Goal: Transaction & Acquisition: Download file/media

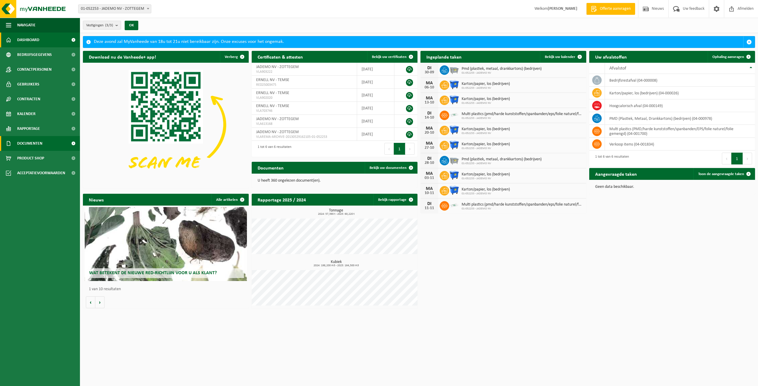
click at [47, 142] on link "Documenten" at bounding box center [40, 143] width 80 height 15
click at [50, 158] on link "Facturen" at bounding box center [39, 157] width 77 height 11
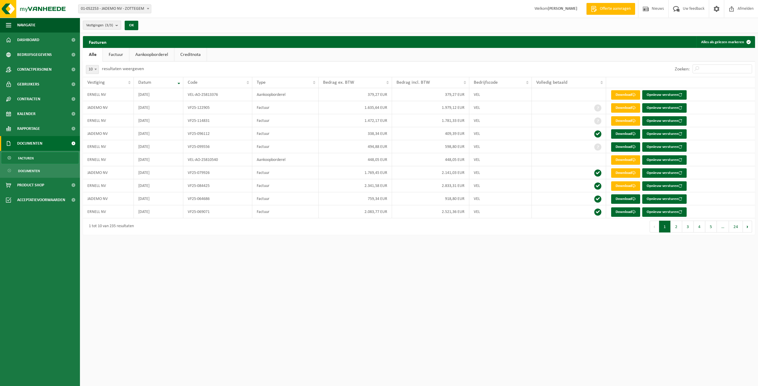
click at [115, 23] on button "Vestigingen (3/3)" at bounding box center [102, 25] width 38 height 9
click at [158, 38] on button "Alles deselecteren" at bounding box center [155, 39] width 44 height 12
checkbox input "false"
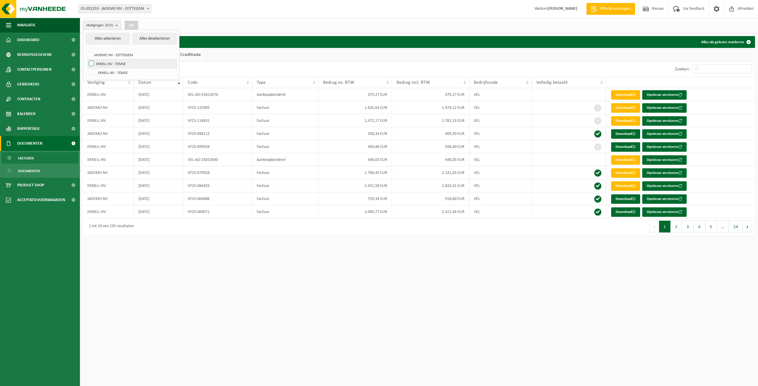
click at [91, 62] on label "ERNELL NV - TEMSE" at bounding box center [132, 63] width 89 height 9
click at [87, 59] on input "ERNELL NV - TEMSE" at bounding box center [86, 59] width 0 height 0
checkbox input "true"
click at [131, 26] on button "OK" at bounding box center [132, 25] width 14 height 9
click at [132, 25] on button "OK" at bounding box center [132, 25] width 14 height 9
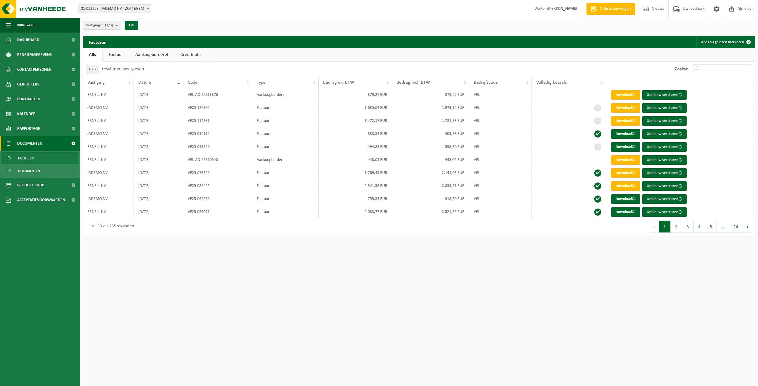
click at [475, 66] on div "Zoeken:" at bounding box center [587, 69] width 336 height 15
click at [115, 55] on link "Factuur" at bounding box center [116, 55] width 26 height 14
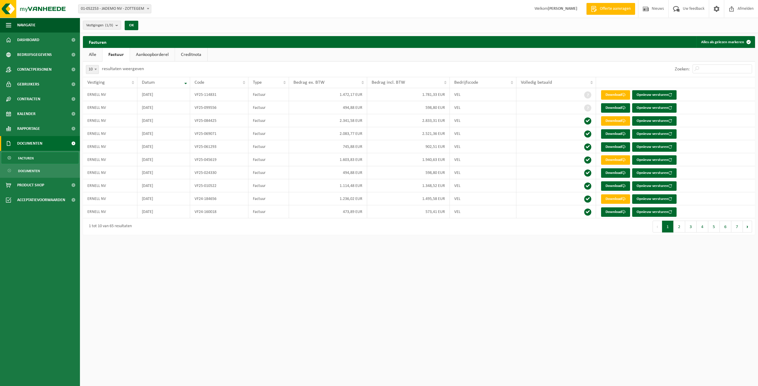
click at [98, 56] on link "Alle" at bounding box center [92, 55] width 19 height 14
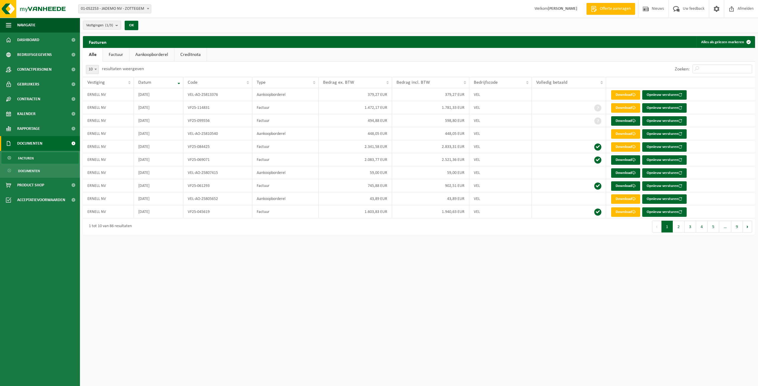
click at [183, 58] on link "Creditnota" at bounding box center [190, 55] width 32 height 14
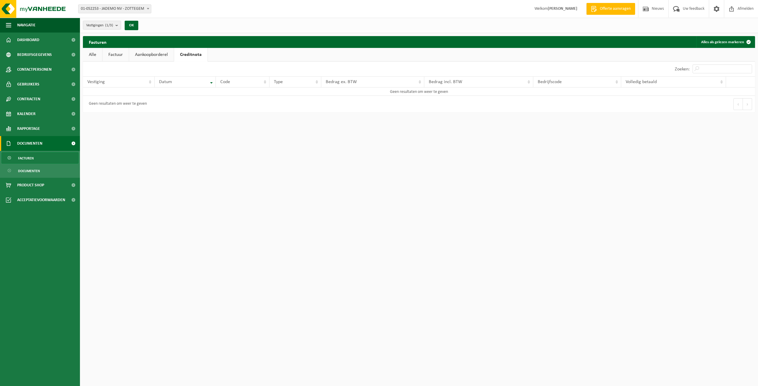
click at [93, 57] on link "Alle" at bounding box center [92, 55] width 19 height 14
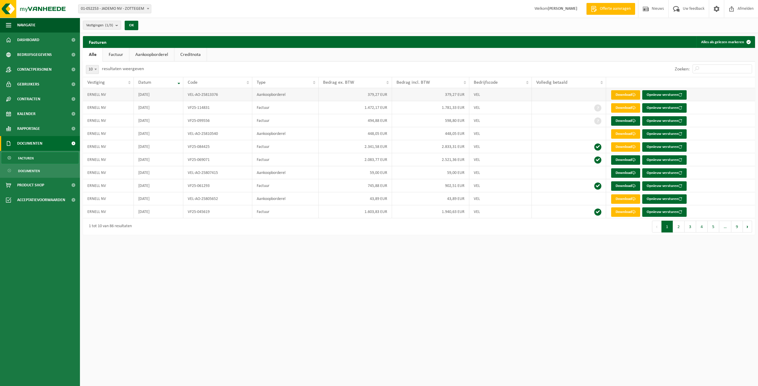
click at [623, 94] on link "Download" at bounding box center [625, 94] width 29 height 9
click at [43, 160] on link "Facturen" at bounding box center [39, 157] width 77 height 11
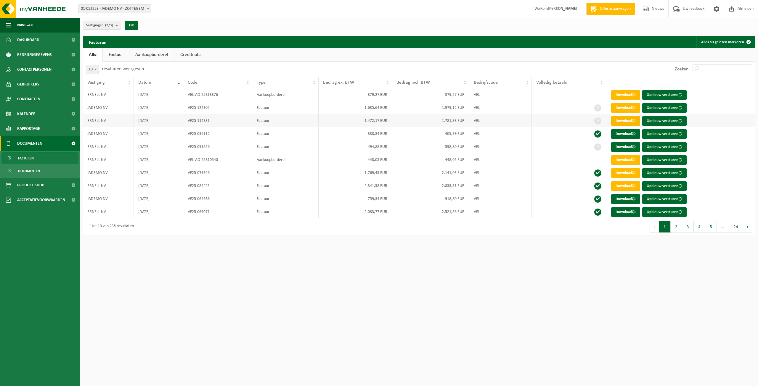
click at [623, 119] on link "Download" at bounding box center [625, 120] width 29 height 9
click at [37, 41] on span "Dashboard" at bounding box center [28, 40] width 22 height 15
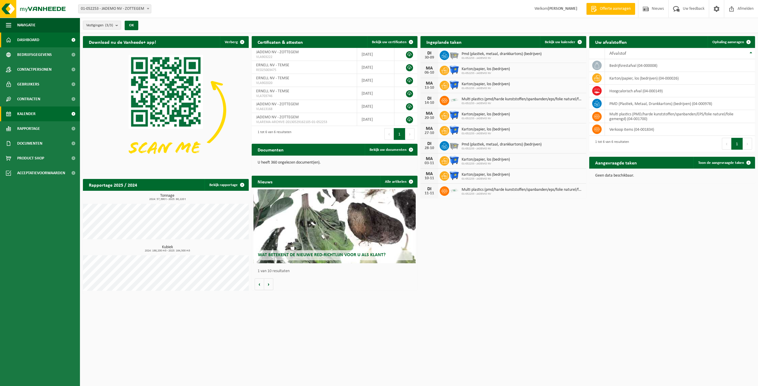
click at [30, 110] on span "Kalender" at bounding box center [26, 114] width 18 height 15
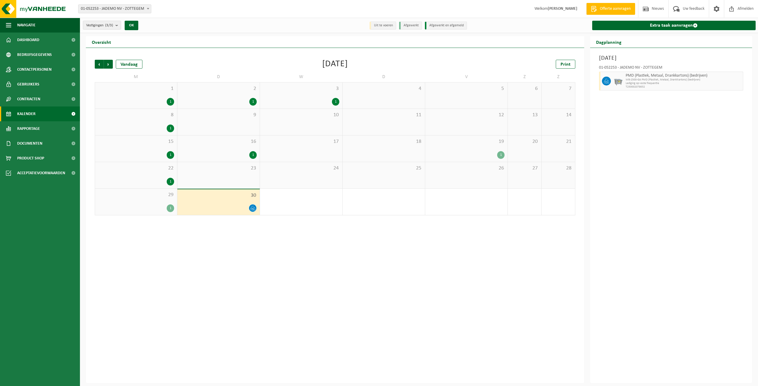
click at [169, 209] on div "1" at bounding box center [170, 209] width 7 height 8
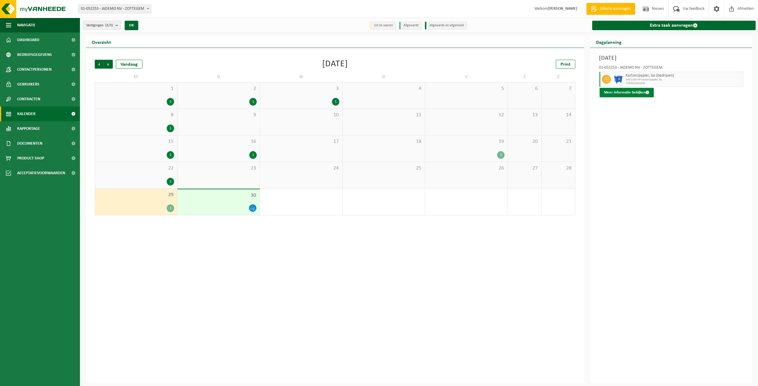
click at [647, 95] on button "Meer informatie bekijken" at bounding box center [626, 92] width 54 height 9
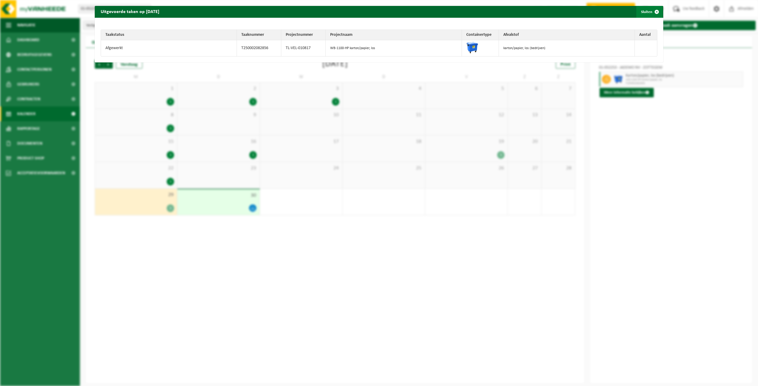
click at [655, 13] on span "button" at bounding box center [657, 12] width 12 height 12
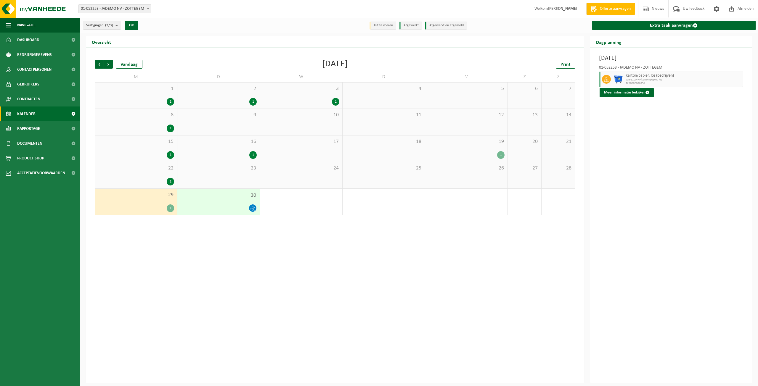
click at [493, 62] on div "Vorige Volgende Vandaag September 2025 Print" at bounding box center [335, 64] width 480 height 9
click at [30, 116] on span "Kalender" at bounding box center [26, 114] width 18 height 15
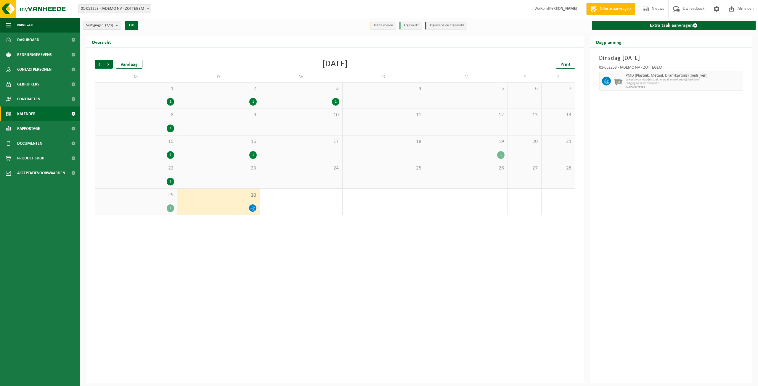
click at [73, 117] on span at bounding box center [73, 114] width 13 height 15
click at [38, 128] on span "Rapportage" at bounding box center [28, 128] width 23 height 15
click at [42, 173] on span "Documenten" at bounding box center [29, 170] width 25 height 15
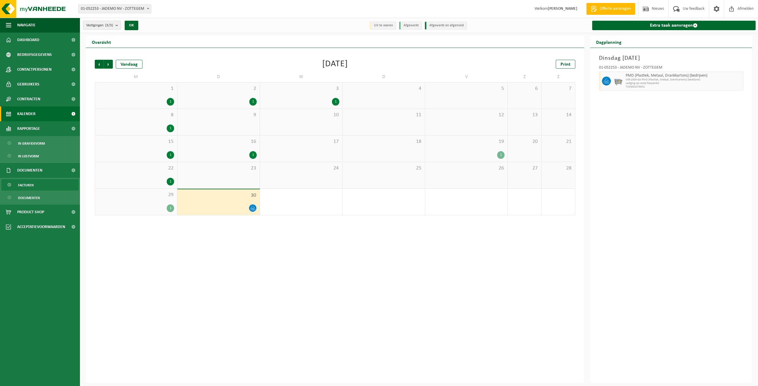
click at [44, 184] on link "Facturen" at bounding box center [39, 184] width 77 height 11
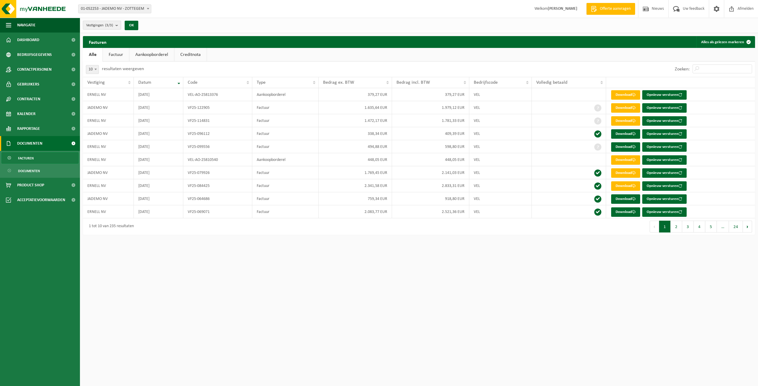
click at [116, 26] on button "Vestigingen (3/3)" at bounding box center [102, 25] width 38 height 9
click at [153, 36] on button "Alles deselecteren" at bounding box center [155, 39] width 44 height 12
checkbox input "false"
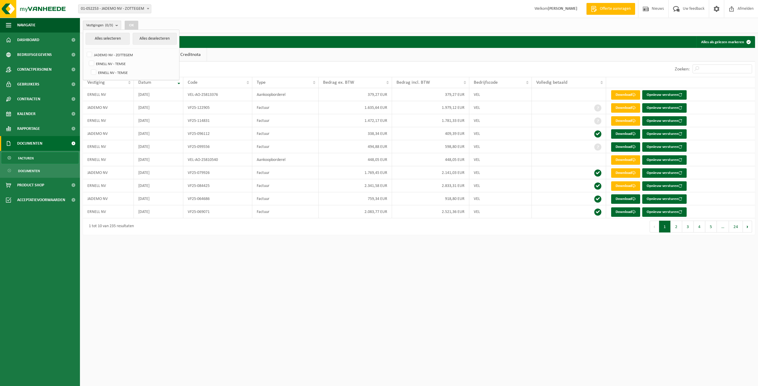
click at [115, 26] on button "Vestigingen (0/3)" at bounding box center [102, 25] width 38 height 9
click at [117, 53] on label "JADEMO NV - ZOTTEGEM" at bounding box center [131, 54] width 91 height 9
click at [85, 50] on input "JADEMO NV - ZOTTEGEM" at bounding box center [84, 50] width 0 height 0
checkbox input "true"
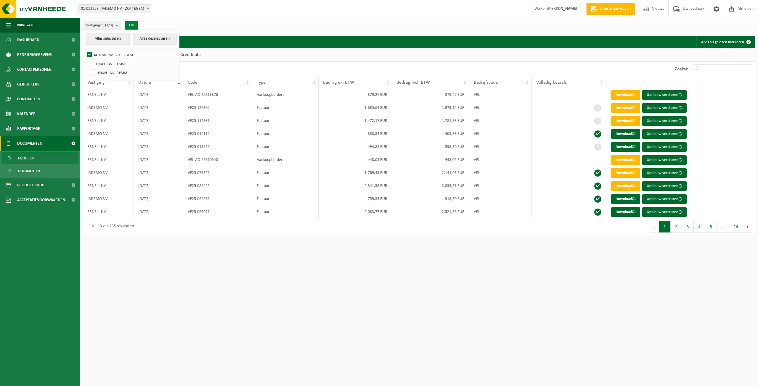
click at [137, 25] on button "OK" at bounding box center [132, 25] width 14 height 9
click at [137, 27] on button "OK" at bounding box center [132, 25] width 14 height 9
click at [143, 63] on div "10 25 50 100 10 resultaten weergeven" at bounding box center [115, 69] width 64 height 15
click at [144, 57] on link "Aankoopborderel" at bounding box center [151, 55] width 45 height 14
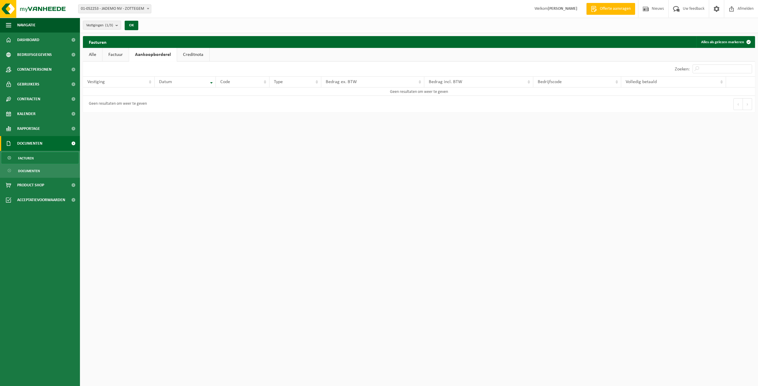
click at [115, 57] on link "Factuur" at bounding box center [115, 55] width 26 height 14
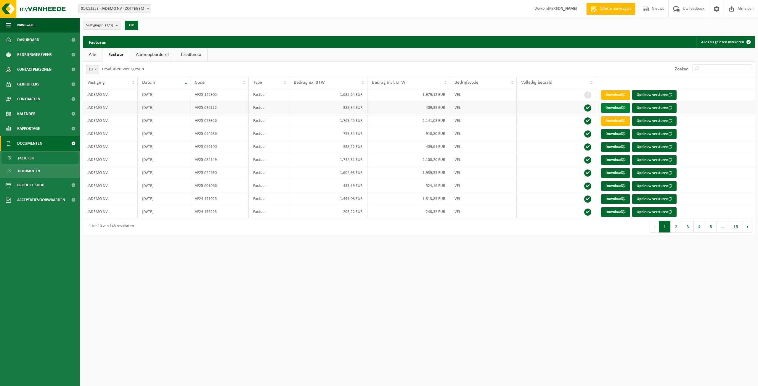
click at [611, 107] on link "Download" at bounding box center [615, 107] width 29 height 9
click at [610, 96] on link "Download" at bounding box center [615, 94] width 29 height 9
click at [618, 121] on link "Download" at bounding box center [615, 120] width 29 height 9
click at [620, 131] on link "Download" at bounding box center [615, 133] width 29 height 9
click at [616, 160] on link "Download" at bounding box center [615, 159] width 29 height 9
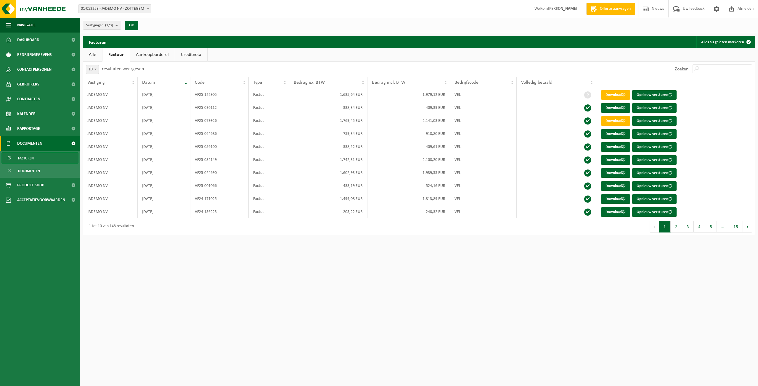
drag, startPoint x: 104, startPoint y: 28, endPoint x: 99, endPoint y: 37, distance: 10.9
click at [104, 28] on span "Vestigingen (1/3)" at bounding box center [99, 25] width 27 height 9
click at [94, 63] on label "ERNELL NV - TEMSE" at bounding box center [132, 63] width 89 height 9
click at [87, 59] on input "ERNELL NV - TEMSE" at bounding box center [86, 59] width 0 height 0
checkbox input "true"
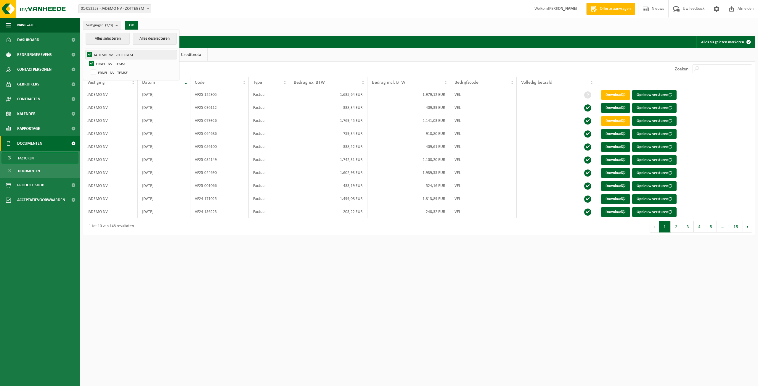
click at [91, 55] on label "JADEMO NV - ZOTTEGEM" at bounding box center [131, 54] width 91 height 9
click at [85, 50] on input "JADEMO NV - ZOTTEGEM" at bounding box center [84, 50] width 0 height 0
checkbox input "false"
click at [137, 26] on button "OK" at bounding box center [132, 25] width 14 height 9
click at [163, 62] on div "10 25 50 100 10 resultaten weergeven" at bounding box center [251, 69] width 336 height 15
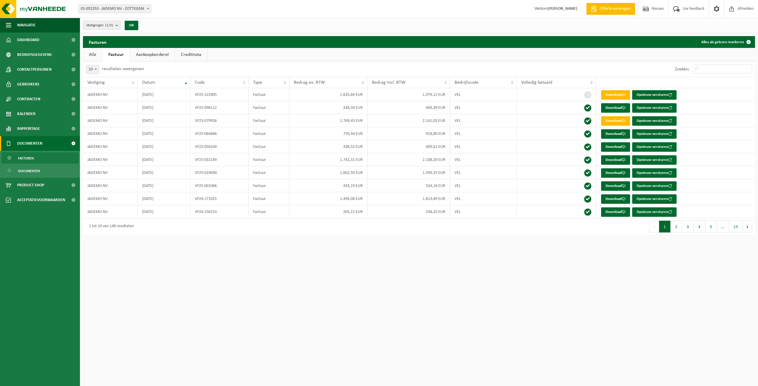
click at [96, 56] on link "Alle" at bounding box center [92, 55] width 19 height 14
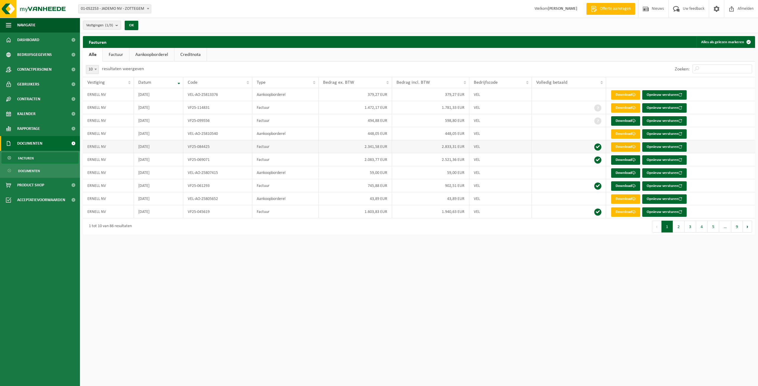
click at [618, 148] on link "Download" at bounding box center [625, 146] width 29 height 9
click at [629, 172] on link "Download" at bounding box center [625, 172] width 29 height 9
click at [619, 197] on link "Download" at bounding box center [625, 198] width 29 height 9
click at [678, 226] on button "2" at bounding box center [679, 227] width 12 height 12
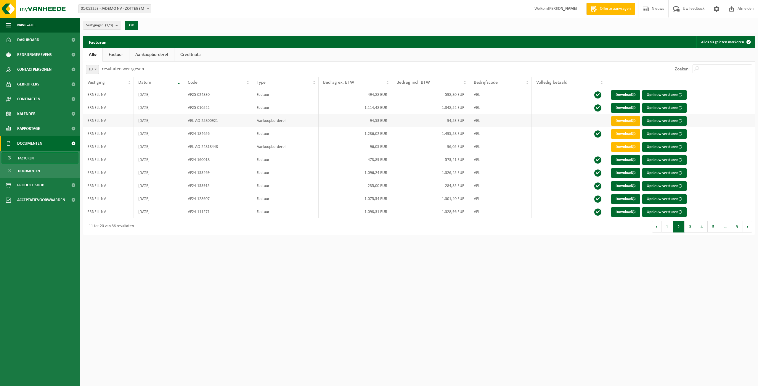
click at [630, 119] on link "Download" at bounding box center [625, 120] width 29 height 9
